Goal: Complete application form

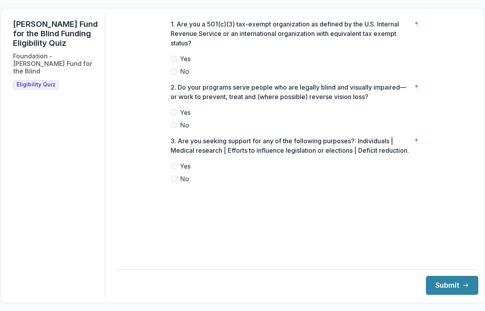
click at [185, 63] on span "Yes" at bounding box center [185, 58] width 11 height 9
click at [187, 117] on span "Yes" at bounding box center [185, 112] width 11 height 9
click at [187, 171] on span "Yes" at bounding box center [185, 165] width 11 height 9
click at [432, 284] on button "Submit" at bounding box center [452, 285] width 52 height 19
click at [183, 63] on span "Yes" at bounding box center [185, 58] width 11 height 9
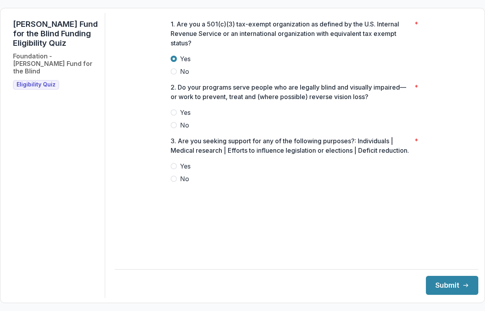
click at [185, 116] on span "Yes" at bounding box center [185, 112] width 11 height 9
click at [187, 171] on span "Yes" at bounding box center [185, 165] width 11 height 9
click at [178, 183] on label "No" at bounding box center [297, 178] width 252 height 9
click at [436, 291] on button "Submit" at bounding box center [452, 285] width 52 height 19
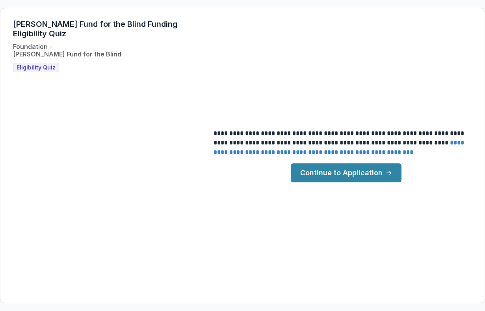
click at [387, 178] on link "Continue to Application" at bounding box center [346, 172] width 111 height 19
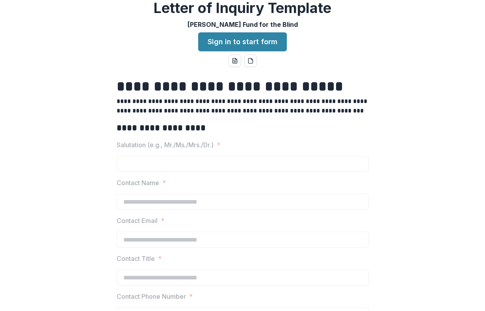
scroll to position [9, 0]
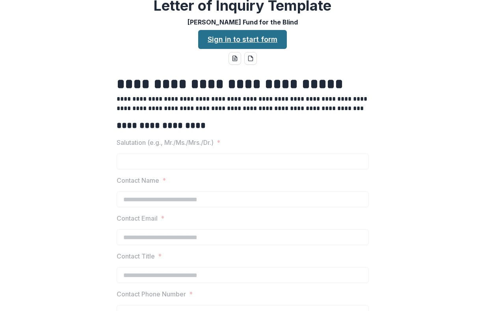
click at [283, 42] on link "Sign in to start form" at bounding box center [242, 39] width 89 height 19
